Goal: Entertainment & Leisure: Browse casually

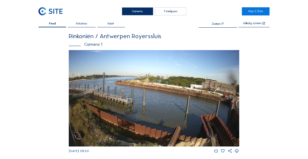
scroll to position [564, 0]
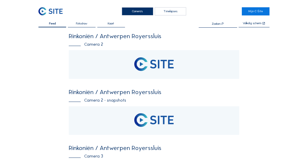
click at [130, 14] on div "Camera's" at bounding box center [137, 11] width 31 height 8
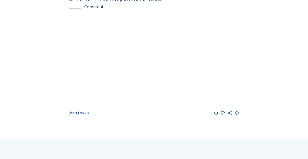
scroll to position [564, 0]
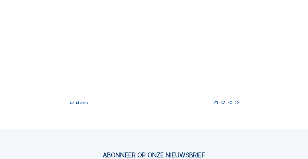
scroll to position [548, 0]
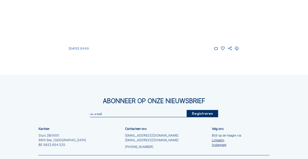
scroll to position [565, 0]
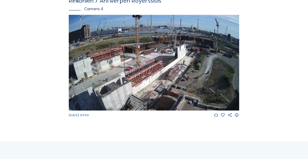
drag, startPoint x: 125, startPoint y: 148, endPoint x: 128, endPoint y: 148, distance: 3.8
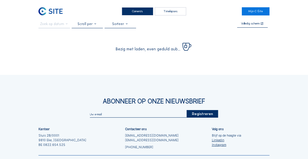
click at [135, 13] on div "Camera's" at bounding box center [137, 11] width 31 height 8
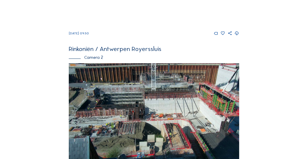
scroll to position [98, 0]
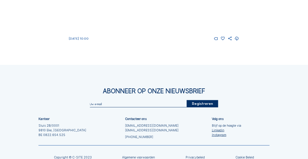
scroll to position [596, 0]
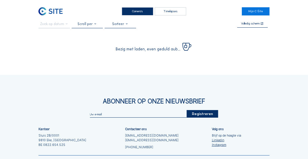
drag, startPoint x: 127, startPoint y: 14, endPoint x: 110, endPoint y: 21, distance: 17.7
click at [127, 14] on div "Camera's" at bounding box center [137, 11] width 31 height 8
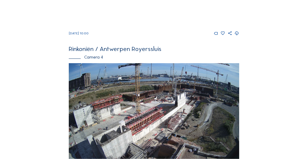
scroll to position [496, 0]
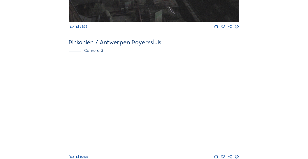
scroll to position [363, 0]
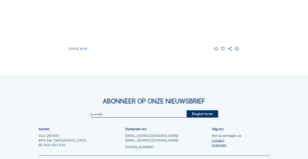
scroll to position [564, 0]
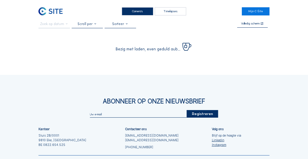
click at [147, 11] on div "Camera's" at bounding box center [137, 11] width 31 height 8
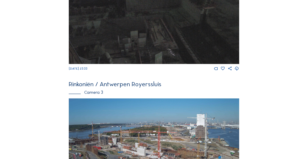
scroll to position [448, 0]
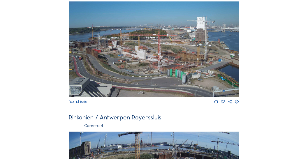
click at [169, 64] on img at bounding box center [154, 49] width 170 height 96
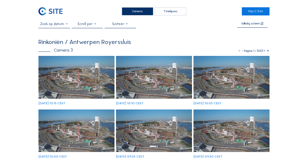
click at [98, 71] on img at bounding box center [76, 77] width 76 height 43
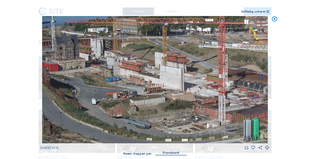
drag, startPoint x: 154, startPoint y: 105, endPoint x: 148, endPoint y: 105, distance: 5.5
click at [148, 105] on img at bounding box center [155, 79] width 226 height 127
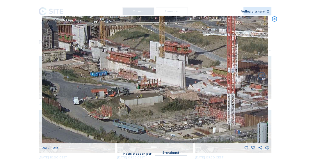
click at [277, 18] on icon at bounding box center [275, 19] width 6 height 6
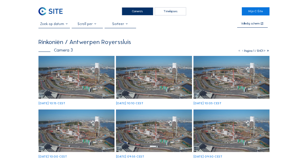
click at [138, 8] on div "Camera's" at bounding box center [137, 11] width 31 height 8
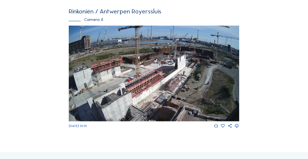
scroll to position [548, 0]
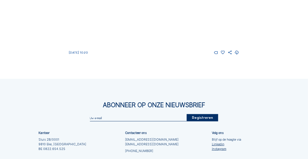
scroll to position [581, 0]
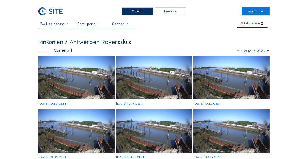
click at [145, 10] on div "Camera's" at bounding box center [137, 11] width 31 height 8
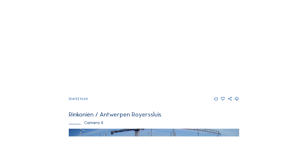
scroll to position [448, 0]
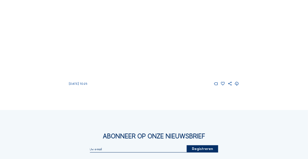
scroll to position [548, 0]
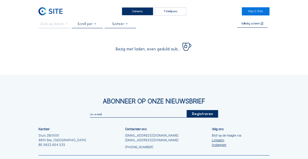
click at [127, 10] on div "Camera's" at bounding box center [137, 11] width 31 height 8
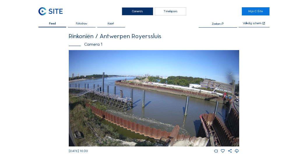
click at [132, 10] on div "Camera's" at bounding box center [137, 11] width 31 height 8
click at [131, 13] on div "Camera's" at bounding box center [137, 11] width 31 height 8
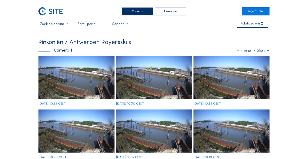
click at [138, 12] on div "Camera's" at bounding box center [137, 11] width 31 height 8
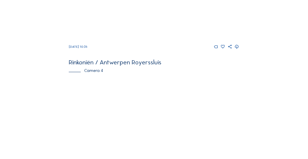
scroll to position [564, 0]
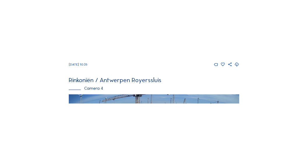
scroll to position [479, 0]
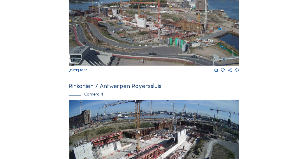
click at [148, 45] on img at bounding box center [154, 18] width 170 height 96
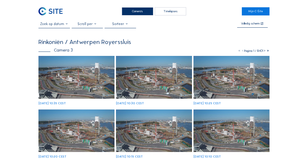
click at [90, 61] on img at bounding box center [76, 77] width 76 height 43
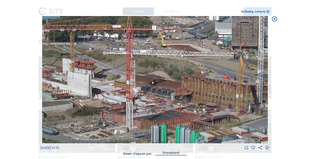
drag, startPoint x: 182, startPoint y: 89, endPoint x: 126, endPoint y: 97, distance: 57.0
click at [183, 73] on img at bounding box center [155, 79] width 226 height 127
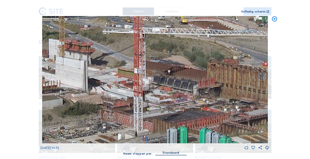
drag, startPoint x: 82, startPoint y: 96, endPoint x: 84, endPoint y: 93, distance: 3.6
click at [84, 93] on img at bounding box center [155, 79] width 226 height 127
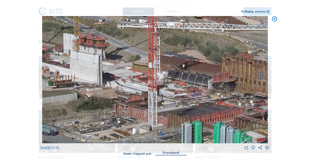
drag, startPoint x: 85, startPoint y: 95, endPoint x: 101, endPoint y: 107, distance: 20.0
click at [109, 85] on img at bounding box center [155, 79] width 226 height 127
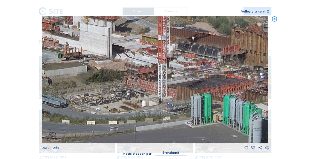
drag, startPoint x: 100, startPoint y: 113, endPoint x: 101, endPoint y: 89, distance: 24.8
click at [101, 89] on img at bounding box center [155, 79] width 226 height 127
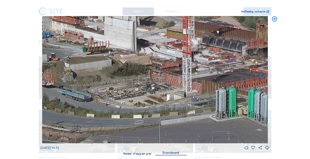
drag, startPoint x: 86, startPoint y: 96, endPoint x: 111, endPoint y: 91, distance: 25.0
click at [111, 91] on img at bounding box center [155, 79] width 226 height 127
click at [275, 21] on icon at bounding box center [275, 19] width 6 height 6
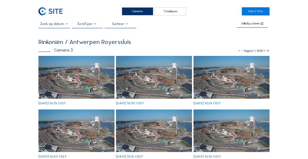
click at [132, 15] on div "Camera's" at bounding box center [137, 11] width 31 height 8
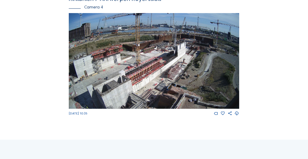
scroll to position [567, 0]
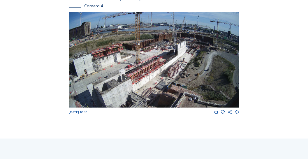
click at [204, 51] on img at bounding box center [154, 60] width 170 height 96
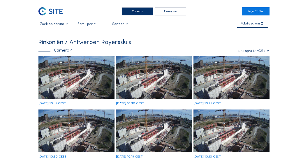
click at [83, 66] on img at bounding box center [76, 77] width 76 height 43
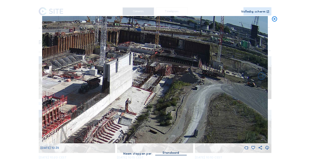
drag, startPoint x: 218, startPoint y: 61, endPoint x: 162, endPoint y: 82, distance: 59.5
click at [160, 83] on img at bounding box center [155, 79] width 226 height 127
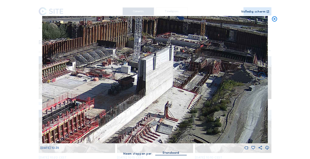
drag, startPoint x: 153, startPoint y: 86, endPoint x: 203, endPoint y: 85, distance: 50.4
click at [203, 85] on img at bounding box center [155, 79] width 226 height 127
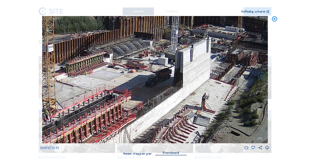
drag, startPoint x: 136, startPoint y: 87, endPoint x: 179, endPoint y: 79, distance: 44.2
click at [179, 79] on img at bounding box center [155, 79] width 226 height 127
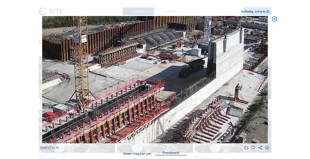
drag, startPoint x: 142, startPoint y: 86, endPoint x: 169, endPoint y: 77, distance: 28.5
click at [169, 77] on img at bounding box center [155, 79] width 226 height 127
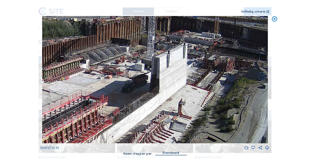
drag, startPoint x: 175, startPoint y: 73, endPoint x: 118, endPoint y: 88, distance: 59.1
click at [118, 88] on img at bounding box center [155, 79] width 226 height 127
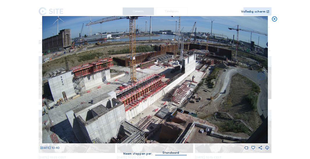
click at [274, 21] on icon at bounding box center [275, 19] width 6 height 6
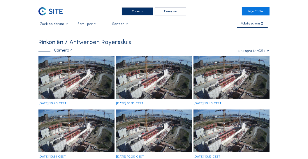
click at [140, 13] on div "Camera's" at bounding box center [137, 11] width 31 height 8
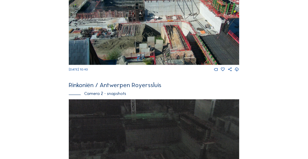
scroll to position [197, 0]
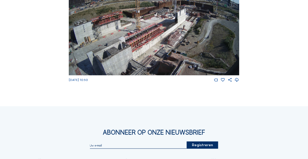
scroll to position [564, 0]
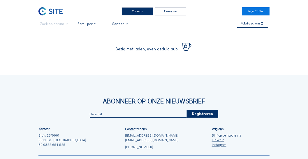
click at [140, 12] on div "Camera's" at bounding box center [137, 11] width 31 height 8
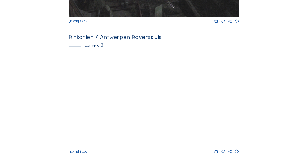
scroll to position [415, 0]
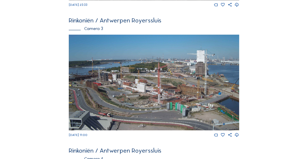
click at [140, 87] on img at bounding box center [154, 83] width 170 height 96
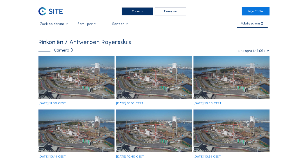
click at [70, 71] on img at bounding box center [76, 77] width 76 height 43
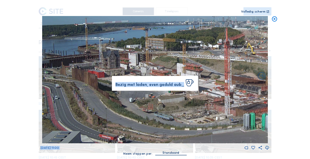
drag, startPoint x: 49, startPoint y: 76, endPoint x: 74, endPoint y: 75, distance: 25.1
click at [74, 75] on div "Mo 25 Aug 2025 11:00 Bezig met laden, even geduld aub..." at bounding box center [154, 83] width 229 height 134
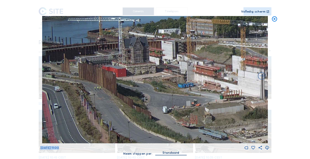
click at [40, 77] on div "Mo 25 Aug 2025 11:00" at bounding box center [154, 83] width 229 height 134
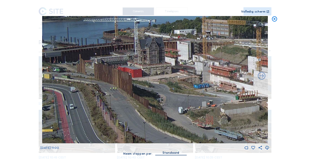
drag, startPoint x: 57, startPoint y: 74, endPoint x: 137, endPoint y: 75, distance: 80.1
click at [137, 75] on img at bounding box center [155, 79] width 226 height 127
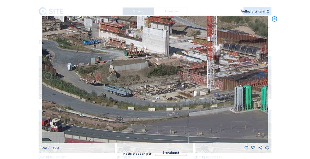
drag, startPoint x: 166, startPoint y: 113, endPoint x: 55, endPoint y: 69, distance: 119.2
click at [55, 69] on img at bounding box center [155, 79] width 226 height 127
click at [275, 20] on icon at bounding box center [275, 19] width 6 height 6
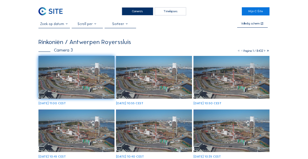
click at [141, 13] on div "Camera's" at bounding box center [137, 11] width 31 height 8
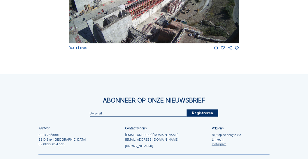
scroll to position [629, 0]
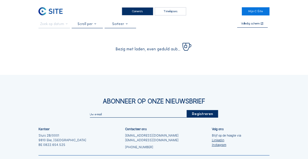
click at [130, 11] on div "Camera's" at bounding box center [137, 11] width 31 height 8
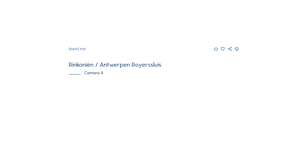
scroll to position [479, 0]
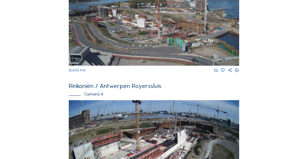
click at [121, 43] on img at bounding box center [154, 18] width 170 height 96
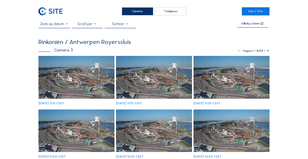
click at [97, 62] on img at bounding box center [76, 77] width 76 height 43
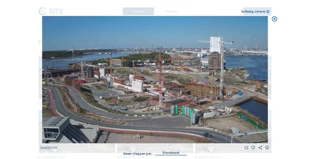
drag, startPoint x: 199, startPoint y: 84, endPoint x: 159, endPoint y: 95, distance: 41.8
click at [159, 95] on img at bounding box center [155, 79] width 226 height 127
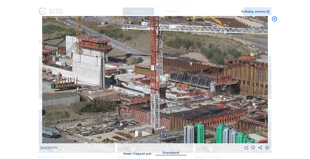
drag, startPoint x: 166, startPoint y: 109, endPoint x: 169, endPoint y: 104, distance: 5.6
click at [169, 104] on img at bounding box center [155, 79] width 226 height 127
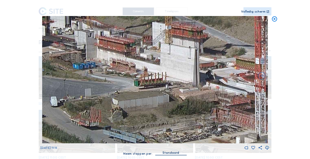
drag, startPoint x: 115, startPoint y: 98, endPoint x: 212, endPoint y: 98, distance: 96.7
click at [212, 98] on img at bounding box center [155, 79] width 226 height 127
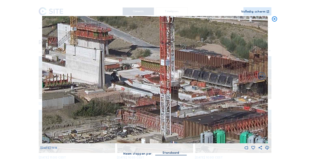
drag, startPoint x: 234, startPoint y: 98, endPoint x: 139, endPoint y: 100, distance: 94.9
click at [139, 100] on img at bounding box center [155, 79] width 226 height 127
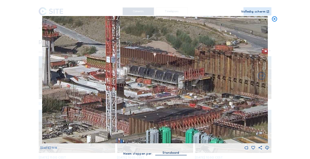
drag, startPoint x: 164, startPoint y: 101, endPoint x: 110, endPoint y: 98, distance: 54.5
click at [110, 98] on img at bounding box center [155, 79] width 226 height 127
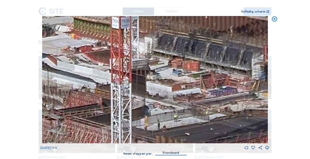
drag, startPoint x: 118, startPoint y: 97, endPoint x: 135, endPoint y: 96, distance: 17.2
click at [135, 96] on img at bounding box center [155, 79] width 226 height 127
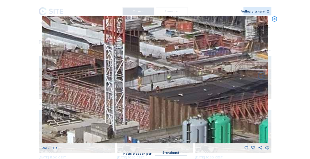
drag, startPoint x: 212, startPoint y: 99, endPoint x: 206, endPoint y: 60, distance: 39.9
click at [206, 60] on img at bounding box center [155, 79] width 226 height 127
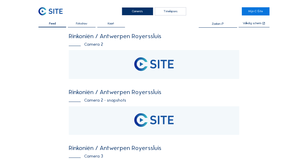
click at [138, 12] on div "Camera's" at bounding box center [137, 11] width 31 height 8
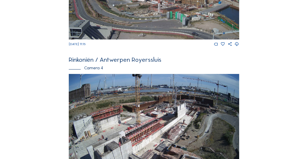
scroll to position [546, 0]
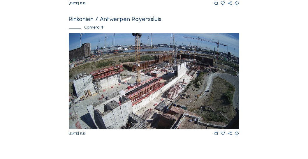
click at [207, 82] on img at bounding box center [154, 81] width 170 height 96
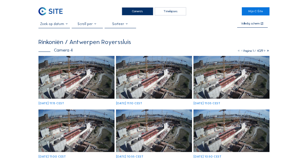
click at [73, 61] on img at bounding box center [76, 77] width 76 height 43
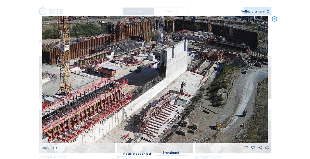
click at [201, 75] on img at bounding box center [155, 79] width 226 height 127
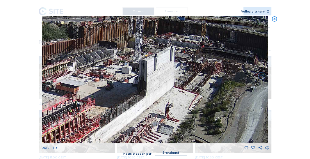
drag, startPoint x: 204, startPoint y: 47, endPoint x: 197, endPoint y: 64, distance: 19.2
click at [196, 64] on img at bounding box center [155, 79] width 226 height 127
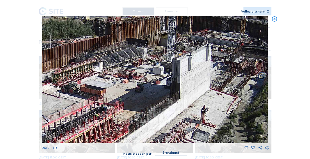
drag, startPoint x: 199, startPoint y: 65, endPoint x: 232, endPoint y: 63, distance: 33.8
click at [232, 63] on img at bounding box center [155, 79] width 226 height 127
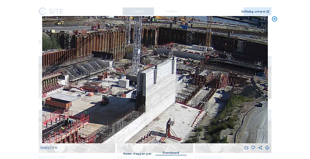
drag, startPoint x: 229, startPoint y: 59, endPoint x: 194, endPoint y: 72, distance: 37.0
click at [194, 72] on img at bounding box center [155, 79] width 226 height 127
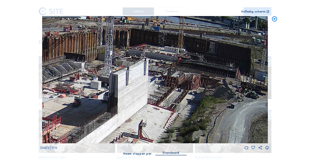
drag, startPoint x: 206, startPoint y: 73, endPoint x: 178, endPoint y: 74, distance: 28.0
click at [178, 74] on img at bounding box center [155, 79] width 226 height 127
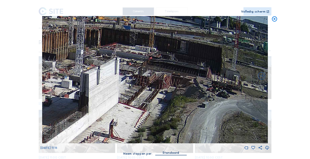
drag, startPoint x: 207, startPoint y: 79, endPoint x: 185, endPoint y: 79, distance: 22.1
click at [185, 79] on img at bounding box center [155, 79] width 226 height 127
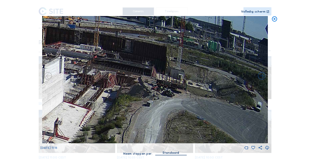
drag, startPoint x: 183, startPoint y: 84, endPoint x: 122, endPoint y: 83, distance: 60.9
click at [122, 83] on img at bounding box center [155, 79] width 226 height 127
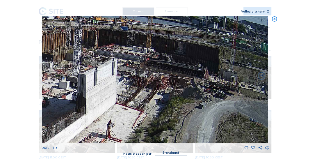
drag, startPoint x: 109, startPoint y: 79, endPoint x: 162, endPoint y: 81, distance: 52.7
click at [162, 81] on img at bounding box center [155, 79] width 226 height 127
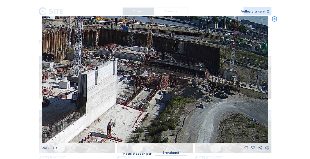
click at [158, 82] on img at bounding box center [155, 79] width 226 height 127
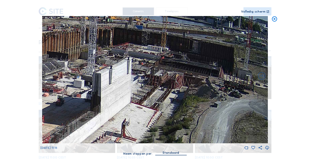
drag, startPoint x: 151, startPoint y: 83, endPoint x: 162, endPoint y: 82, distance: 10.8
click at [173, 82] on img at bounding box center [155, 79] width 226 height 127
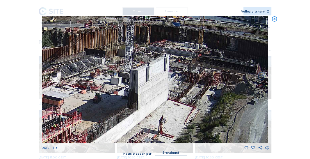
drag, startPoint x: 170, startPoint y: 81, endPoint x: 180, endPoint y: 80, distance: 10.5
click at [180, 80] on img at bounding box center [155, 79] width 226 height 127
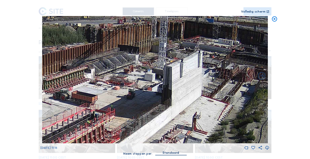
drag, startPoint x: 174, startPoint y: 79, endPoint x: 183, endPoint y: 78, distance: 9.3
click at [189, 76] on img at bounding box center [155, 79] width 226 height 127
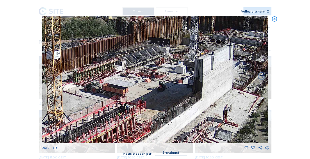
drag, startPoint x: 142, startPoint y: 86, endPoint x: 158, endPoint y: 81, distance: 17.1
click at [158, 81] on img at bounding box center [155, 79] width 226 height 127
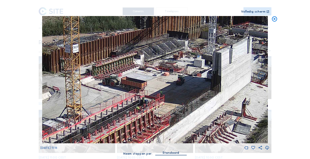
drag, startPoint x: 159, startPoint y: 81, endPoint x: 162, endPoint y: 88, distance: 7.6
click at [193, 73] on img at bounding box center [155, 79] width 226 height 127
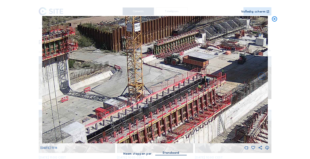
drag, startPoint x: 157, startPoint y: 89, endPoint x: 128, endPoint y: 96, distance: 29.3
click at [177, 78] on img at bounding box center [155, 79] width 226 height 127
click at [130, 95] on img at bounding box center [155, 79] width 226 height 127
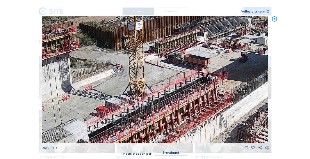
drag, startPoint x: 111, startPoint y: 105, endPoint x: 193, endPoint y: 72, distance: 88.3
click at [194, 72] on img at bounding box center [155, 79] width 226 height 127
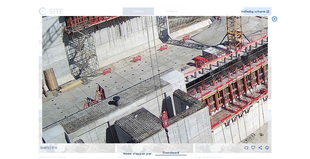
drag, startPoint x: 143, startPoint y: 97, endPoint x: 155, endPoint y: 69, distance: 30.5
click at [155, 69] on img at bounding box center [155, 79] width 226 height 127
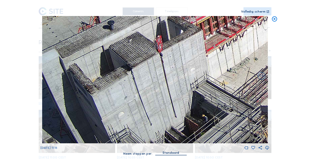
drag, startPoint x: 137, startPoint y: 100, endPoint x: 138, endPoint y: 83, distance: 17.5
click at [123, 40] on img at bounding box center [155, 79] width 226 height 127
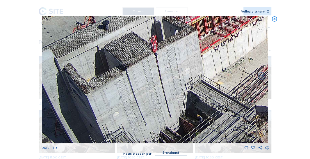
drag, startPoint x: 150, startPoint y: 112, endPoint x: 146, endPoint y: 97, distance: 15.3
click at [146, 97] on img at bounding box center [155, 79] width 226 height 127
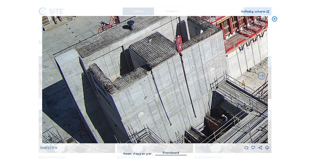
drag, startPoint x: 117, startPoint y: 104, endPoint x: 161, endPoint y: 103, distance: 44.3
click at [161, 103] on img at bounding box center [155, 79] width 226 height 127
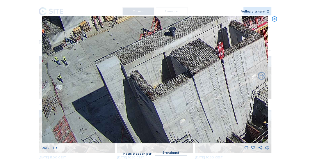
drag, startPoint x: 129, startPoint y: 92, endPoint x: 134, endPoint y: 110, distance: 18.4
click at [134, 110] on img at bounding box center [155, 79] width 226 height 127
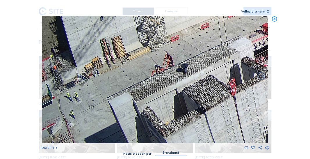
drag, startPoint x: 127, startPoint y: 107, endPoint x: 122, endPoint y: 107, distance: 5.2
click at [129, 112] on img at bounding box center [155, 79] width 226 height 127
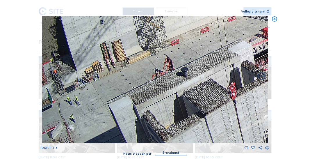
drag, startPoint x: 97, startPoint y: 95, endPoint x: 150, endPoint y: 94, distance: 53.3
click at [150, 94] on img at bounding box center [155, 79] width 226 height 127
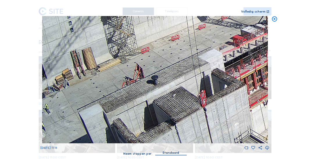
drag, startPoint x: 190, startPoint y: 86, endPoint x: 123, endPoint y: 100, distance: 68.6
click at [98, 102] on img at bounding box center [155, 79] width 226 height 127
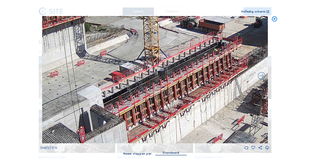
drag, startPoint x: 124, startPoint y: 112, endPoint x: 165, endPoint y: 90, distance: 46.6
click at [98, 115] on img at bounding box center [155, 79] width 226 height 127
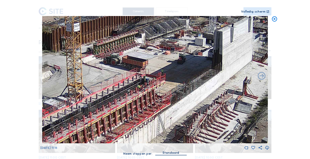
click at [148, 104] on img at bounding box center [155, 79] width 226 height 127
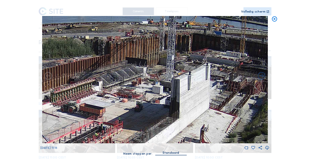
drag, startPoint x: 181, startPoint y: 90, endPoint x: 177, endPoint y: 116, distance: 26.0
click at [161, 120] on img at bounding box center [155, 79] width 226 height 127
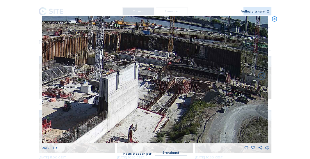
drag, startPoint x: 210, startPoint y: 110, endPoint x: 189, endPoint y: 106, distance: 21.9
click at [142, 108] on img at bounding box center [155, 79] width 226 height 127
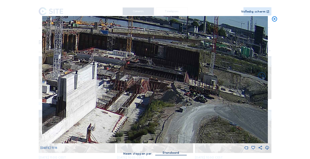
drag, startPoint x: 189, startPoint y: 106, endPoint x: 147, endPoint y: 106, distance: 41.9
click at [147, 106] on img at bounding box center [155, 79] width 226 height 127
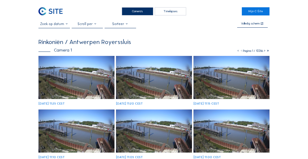
click at [136, 14] on div "Camera's" at bounding box center [137, 11] width 31 height 8
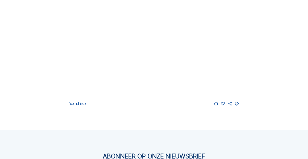
scroll to position [546, 0]
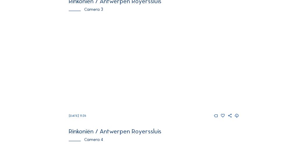
scroll to position [429, 0]
